Goal: Use online tool/utility

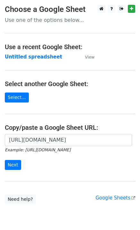
scroll to position [0, 140]
type input "[URL][DOMAIN_NAME]"
click at [12, 168] on input "Next" at bounding box center [13, 165] width 16 height 10
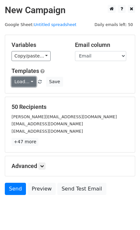
click at [27, 82] on link "Load..." at bounding box center [24, 82] width 25 height 10
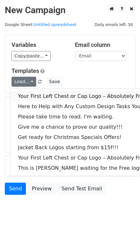
click at [38, 97] on link "Your First Left Chest or Cap Logo – Absolutely Free" at bounding box center [86, 96] width 153 height 10
